Goal: Transaction & Acquisition: Obtain resource

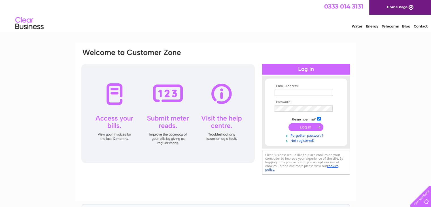
click at [298, 91] on input "text" at bounding box center [304, 93] width 58 height 6
type input "fiona.cooper@mcgavigan.com"
click at [303, 127] on input "submit" at bounding box center [306, 127] width 35 height 8
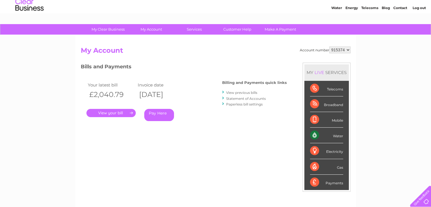
scroll to position [28, 0]
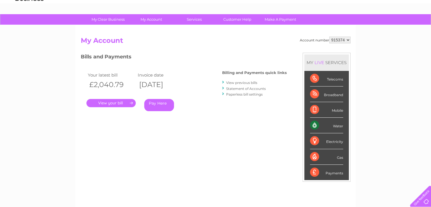
click at [120, 105] on link "." at bounding box center [110, 103] width 49 height 8
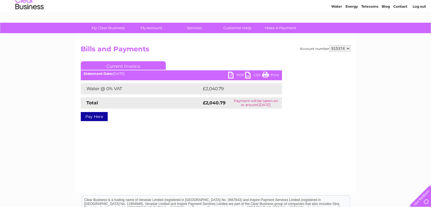
scroll to position [28, 0]
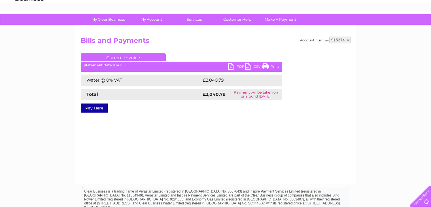
click at [234, 66] on link "PDF" at bounding box center [236, 67] width 17 height 8
